Goal: Check status: Check status

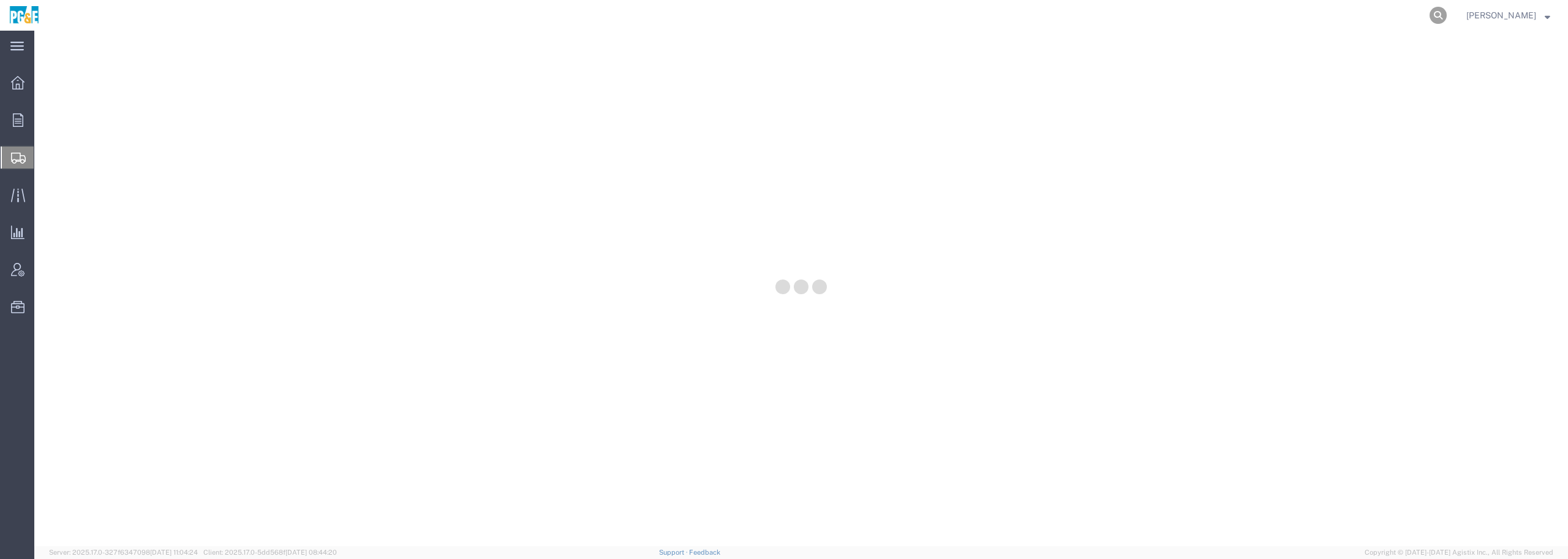
click at [1447, 15] on icon at bounding box center [1437, 15] width 17 height 17
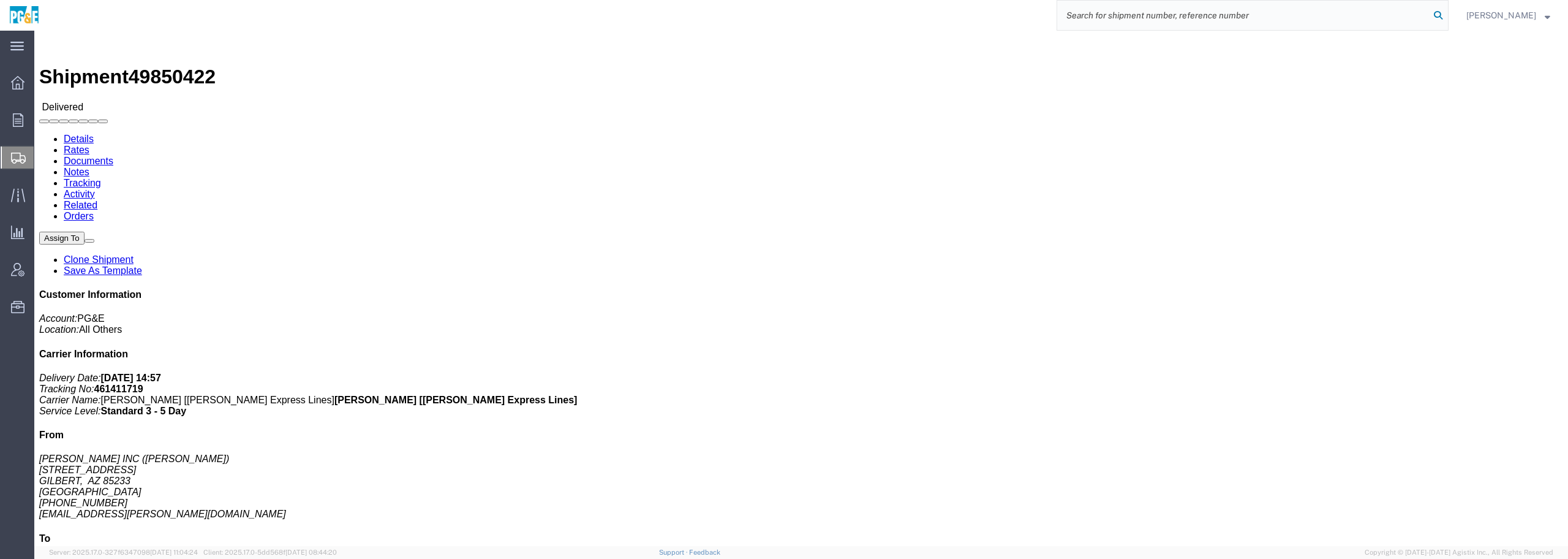
paste input "56470037"
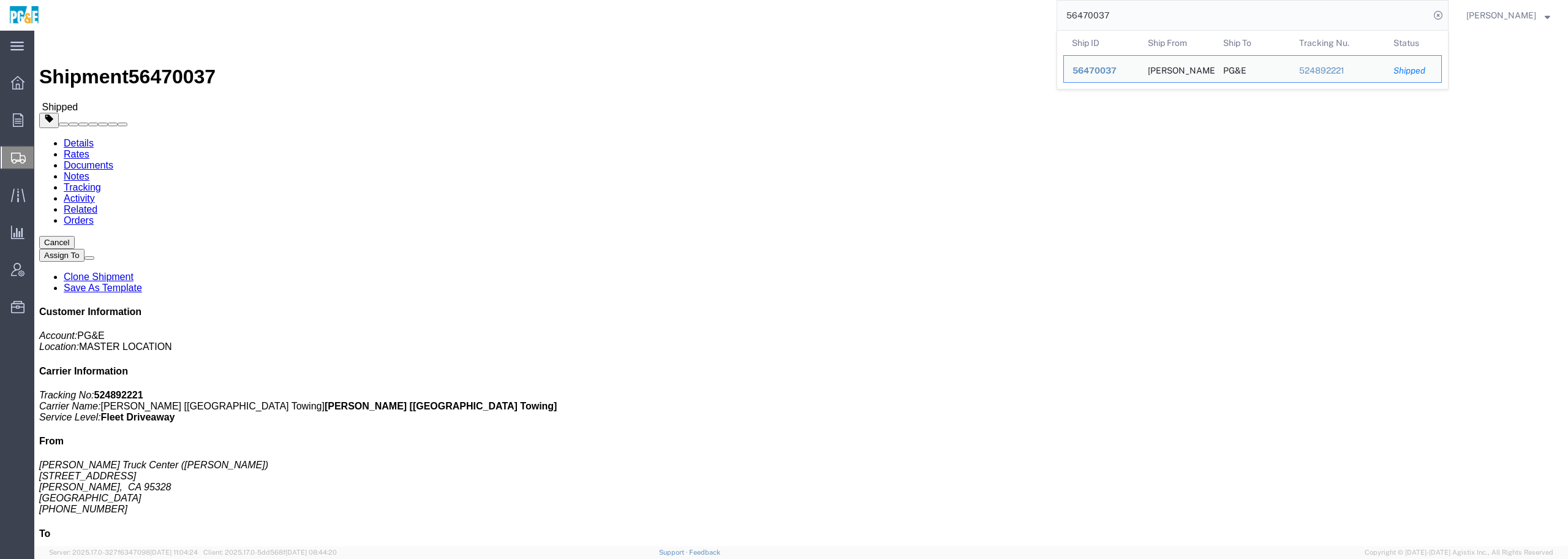
click link "Documents"
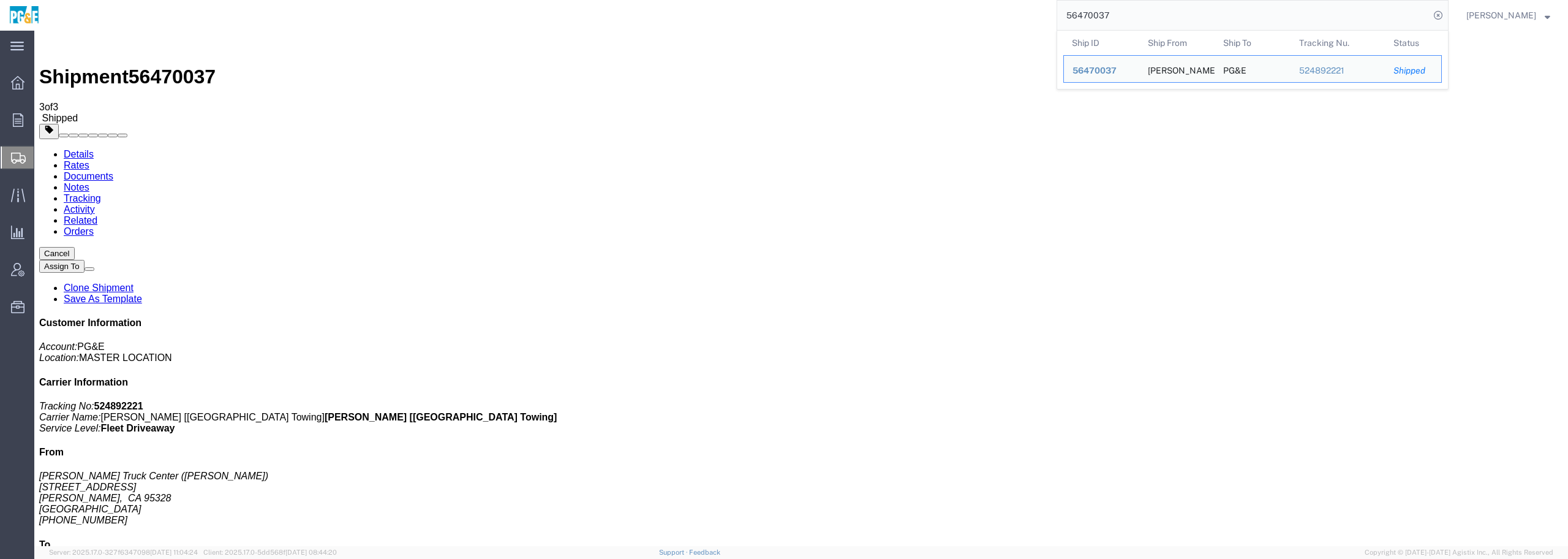
drag, startPoint x: 1138, startPoint y: 12, endPoint x: 952, endPoint y: 25, distance: 186.5
click at [952, 25] on div "56470037 Ship ID Ship From Ship To Tracking Nu. Status Ship ID 56470037 Ship Fr…" at bounding box center [748, 15] width 1400 height 31
type input "56440916"
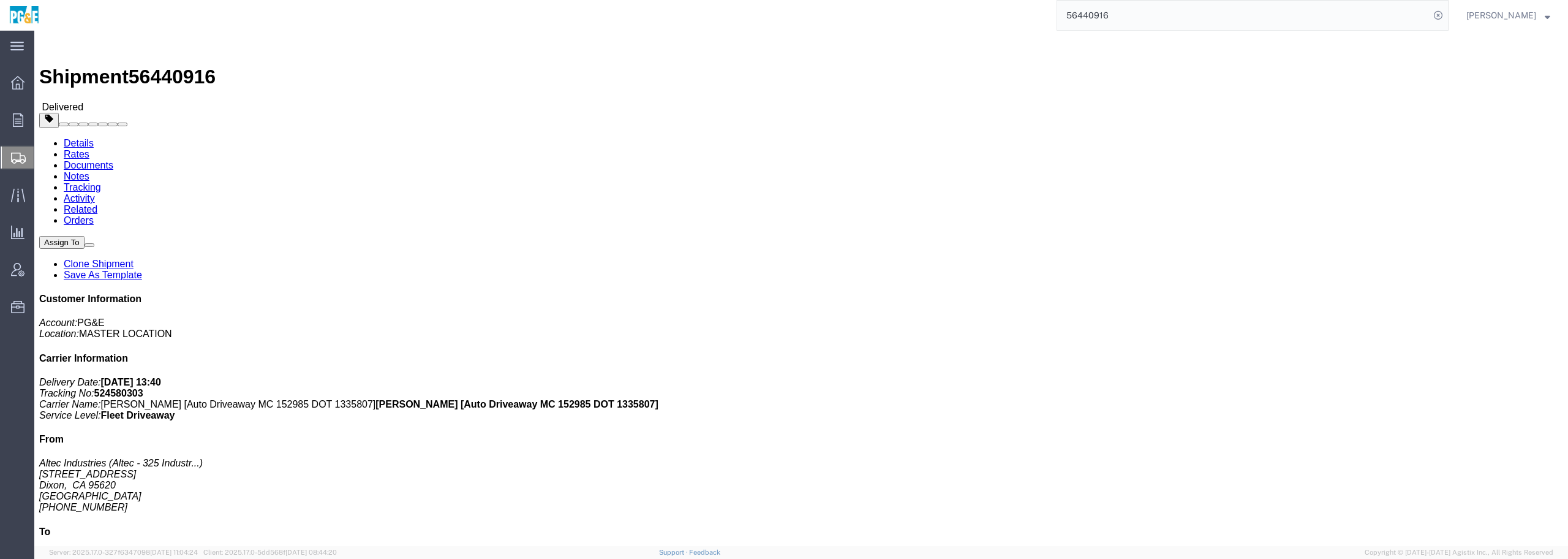
click link "Documents"
